Goal: Information Seeking & Learning: Learn about a topic

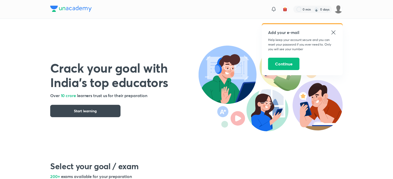
click at [334, 33] on icon at bounding box center [334, 32] width 6 height 6
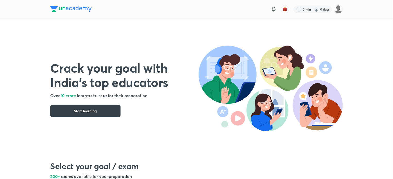
click at [83, 111] on span "Start learning" at bounding box center [85, 110] width 23 height 5
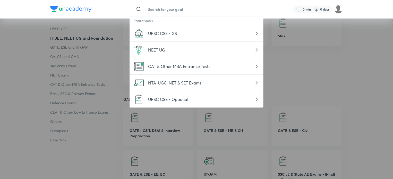
click at [166, 9] on input "text" at bounding box center [201, 9] width 115 height 14
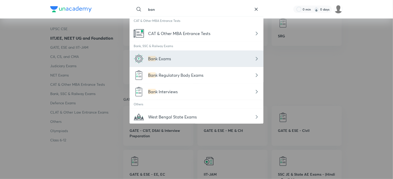
click at [167, 65] on div "Ban k Exams" at bounding box center [197, 58] width 134 height 16
type input "Bank Exams"
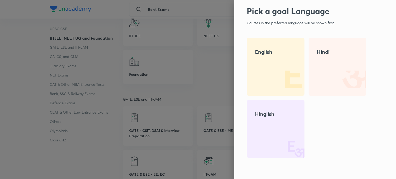
click at [296, 65] on img at bounding box center [287, 79] width 33 height 33
click at [285, 67] on img at bounding box center [287, 79] width 33 height 33
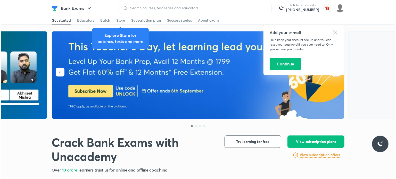
scroll to position [4, 0]
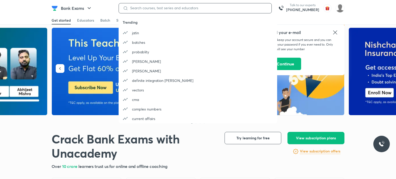
click at [163, 10] on div at bounding box center [195, 8] width 153 height 10
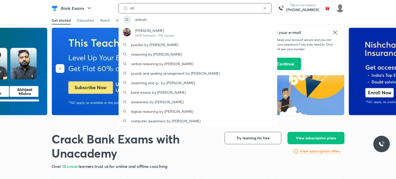
type input "a"
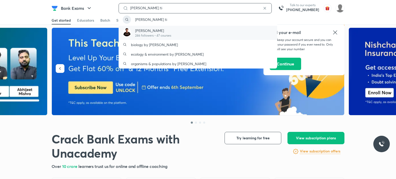
type input "[PERSON_NAME] ti"
click at [160, 32] on p "[PERSON_NAME]" at bounding box center [153, 30] width 36 height 5
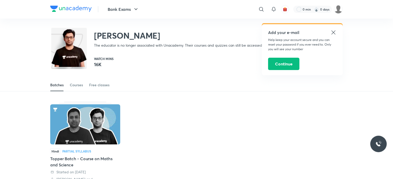
click at [101, 110] on img at bounding box center [85, 124] width 70 height 40
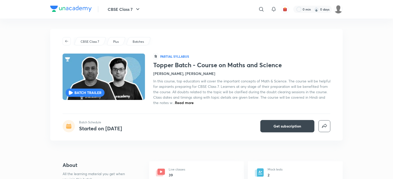
click at [91, 89] on div "BATCH TRAILER" at bounding box center [85, 93] width 39 height 8
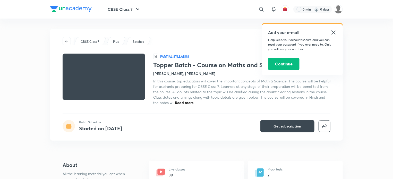
click at [333, 31] on icon at bounding box center [334, 32] width 6 height 6
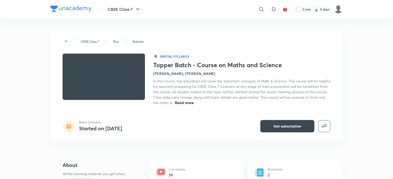
scroll to position [11, 0]
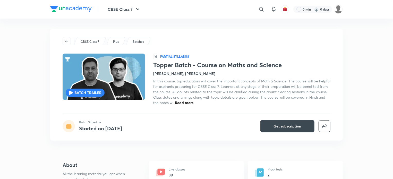
click at [81, 93] on p "BATCH TRAILER" at bounding box center [87, 92] width 27 height 5
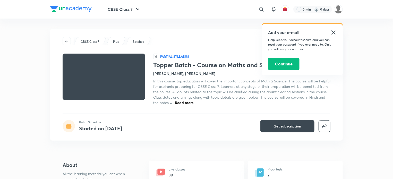
click at [330, 35] on h5 "Add your e-mail" at bounding box center [302, 32] width 69 height 6
click at [331, 32] on icon at bounding box center [334, 32] width 6 height 6
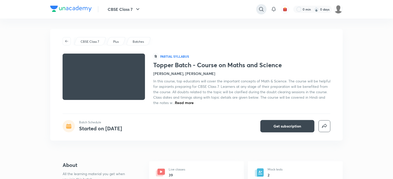
click at [258, 6] on icon at bounding box center [261, 9] width 6 height 6
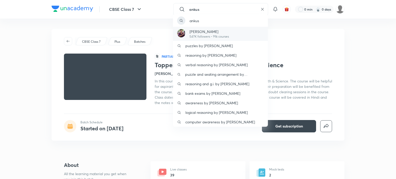
type input "ankus"
click at [246, 32] on div "Ankush Lamba 547K followers • 916 courses" at bounding box center [220, 34] width 95 height 14
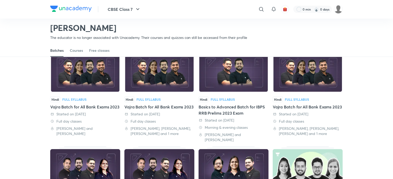
scroll to position [13, 0]
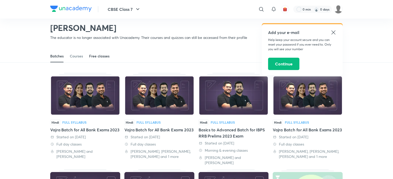
click at [106, 53] on link "Free classes" at bounding box center [99, 56] width 20 height 12
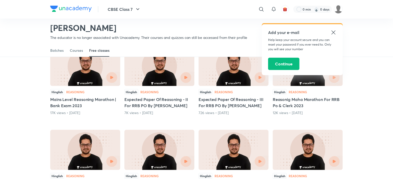
scroll to position [57, 0]
click at [296, 89] on div "Hinglish Reasoning" at bounding box center [308, 92] width 70 height 6
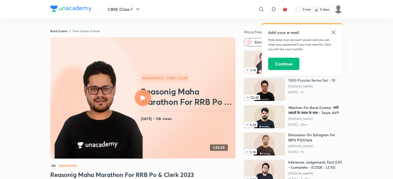
click at [331, 34] on icon at bounding box center [334, 32] width 6 height 6
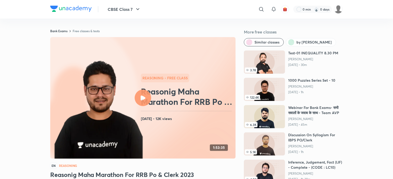
click at [141, 99] on icon at bounding box center [143, 98] width 5 height 5
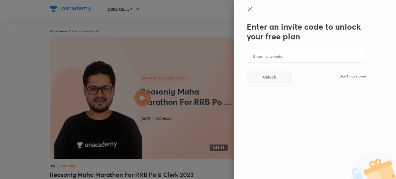
click at [352, 78] on p "Don't have one?" at bounding box center [352, 76] width 27 height 4
click at [272, 54] on input "text" at bounding box center [306, 56] width 119 height 13
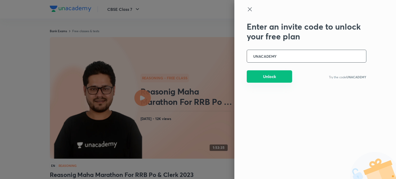
type input "UNACADEMY"
click at [267, 80] on button "Unlock" at bounding box center [269, 76] width 45 height 12
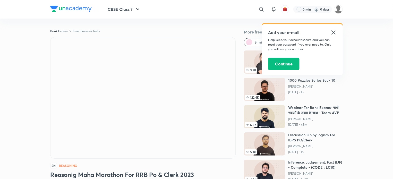
click at [333, 30] on icon at bounding box center [334, 32] width 6 height 6
